Goal: Task Accomplishment & Management: Manage account settings

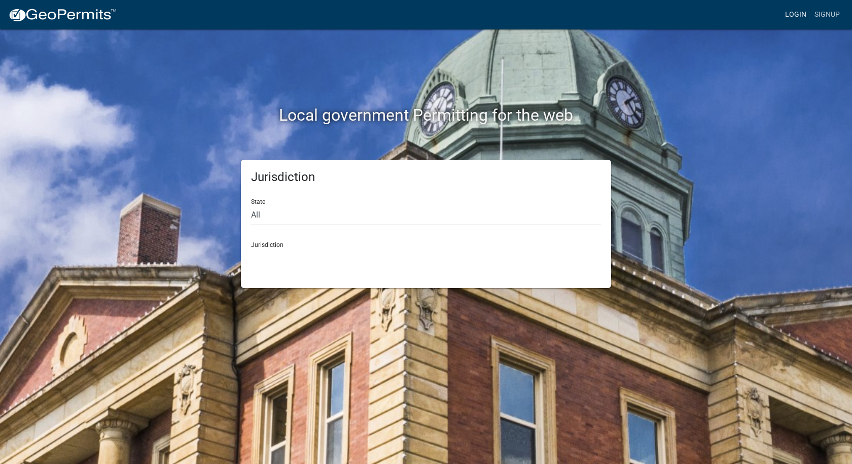
click at [800, 13] on link "Login" at bounding box center [795, 14] width 29 height 19
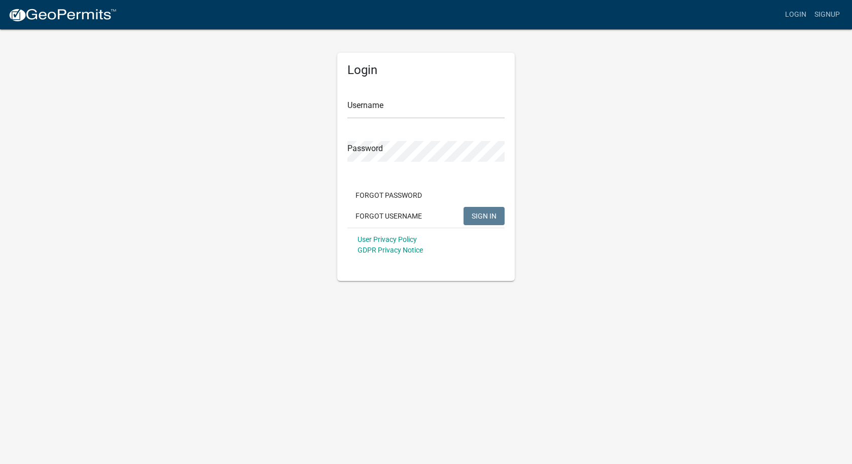
click at [344, 115] on div "Login Username Password Forgot Password Forgot Username SIGN IN User Privacy Po…" at bounding box center [425, 167] width 177 height 228
click at [376, 103] on input "Username" at bounding box center [425, 108] width 157 height 21
type input "[PERSON_NAME][EMAIL_ADDRESS][PERSON_NAME][DOMAIN_NAME]"
click at [463, 207] on button "SIGN IN" at bounding box center [483, 216] width 41 height 18
